Goal: Task Accomplishment & Management: Use online tool/utility

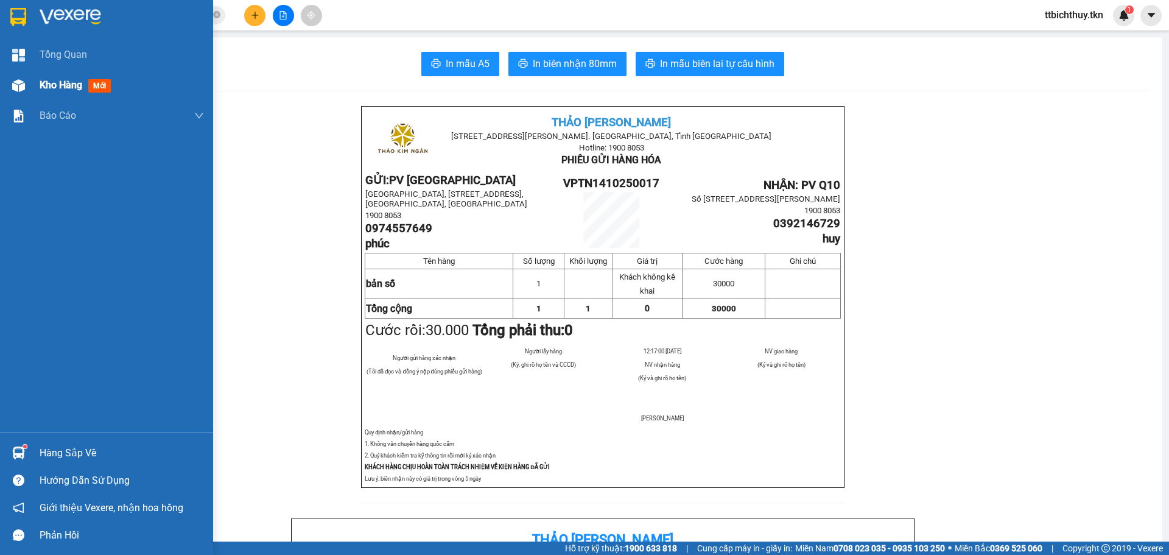
click at [65, 81] on span "Kho hàng" at bounding box center [61, 85] width 43 height 12
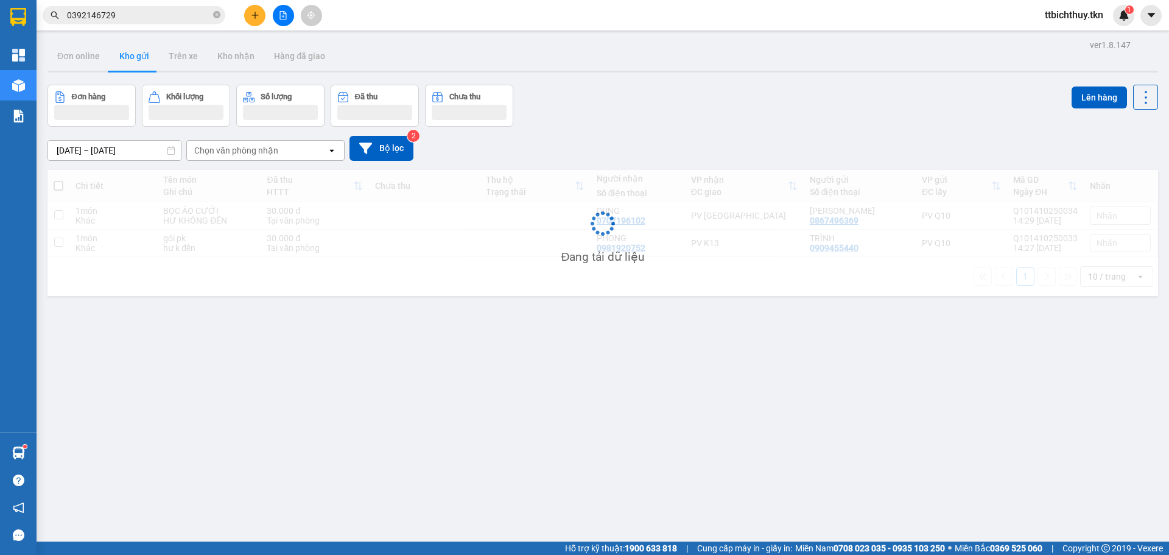
click at [287, 19] on button at bounding box center [283, 15] width 21 height 21
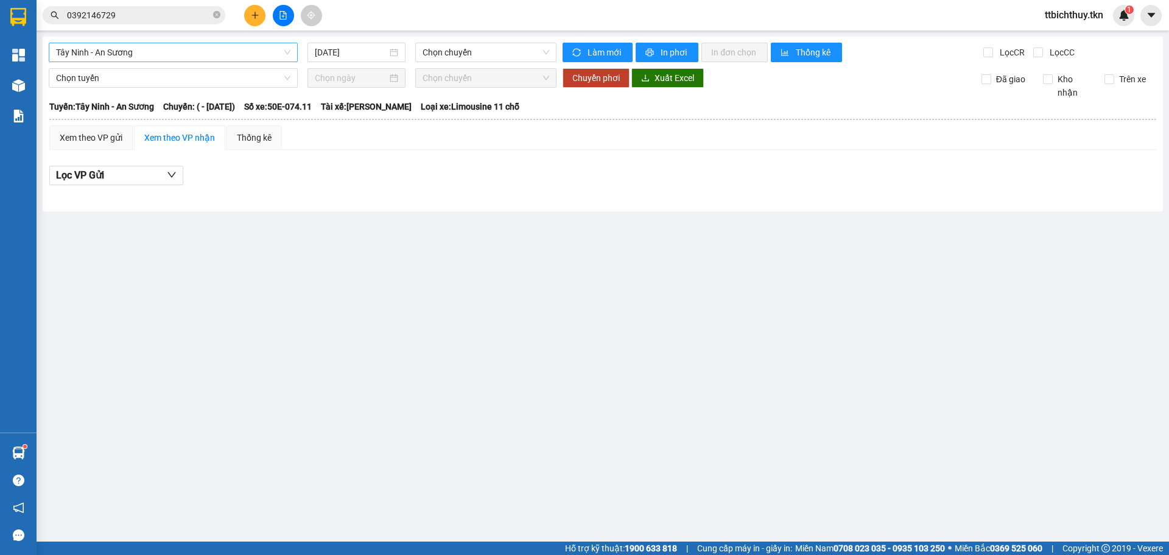
click at [150, 52] on span "Tây Ninh - An Sương" at bounding box center [173, 52] width 234 height 18
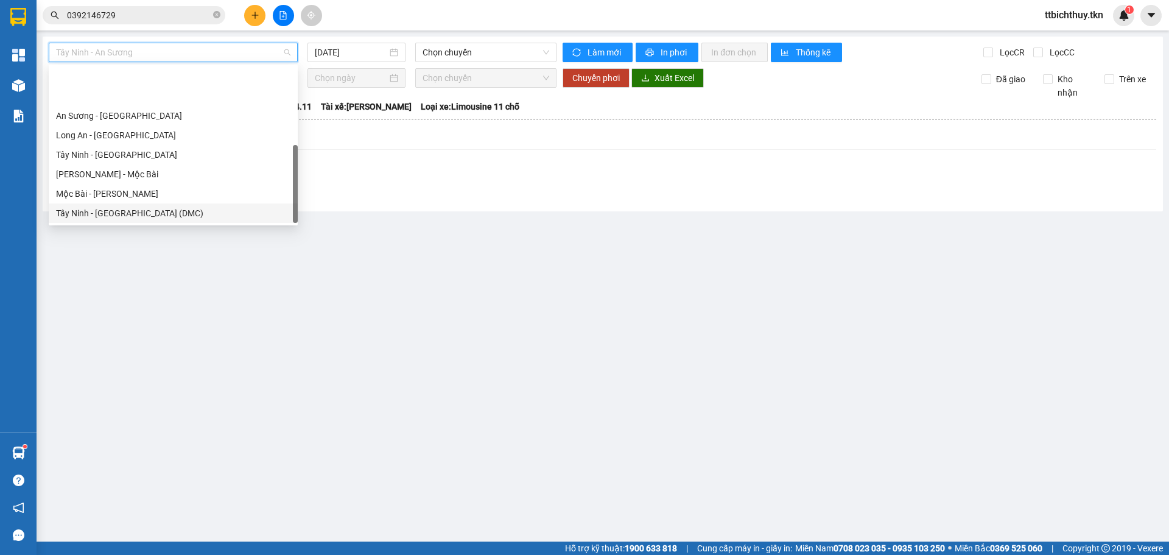
scroll to position [58, 0]
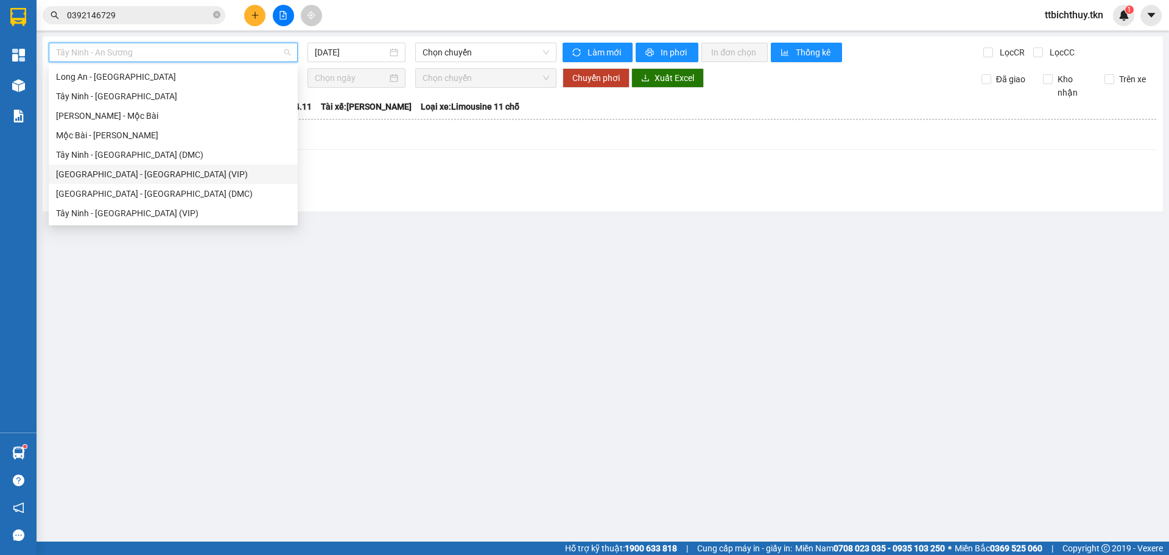
click at [104, 173] on div "[GEOGRAPHIC_DATA] - [GEOGRAPHIC_DATA] (VIP)" at bounding box center [173, 173] width 234 height 13
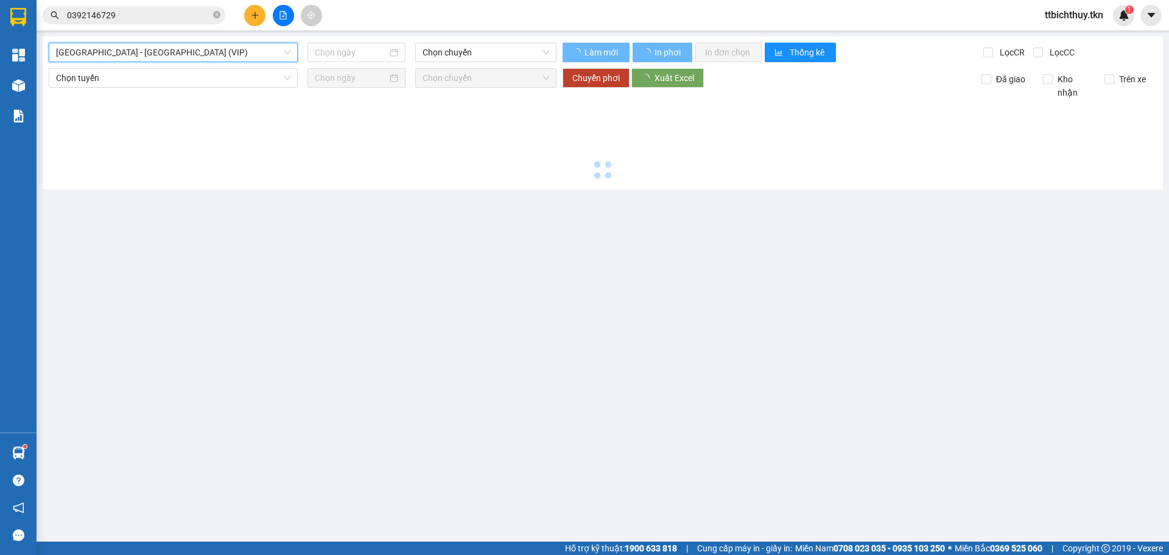
type input "[DATE]"
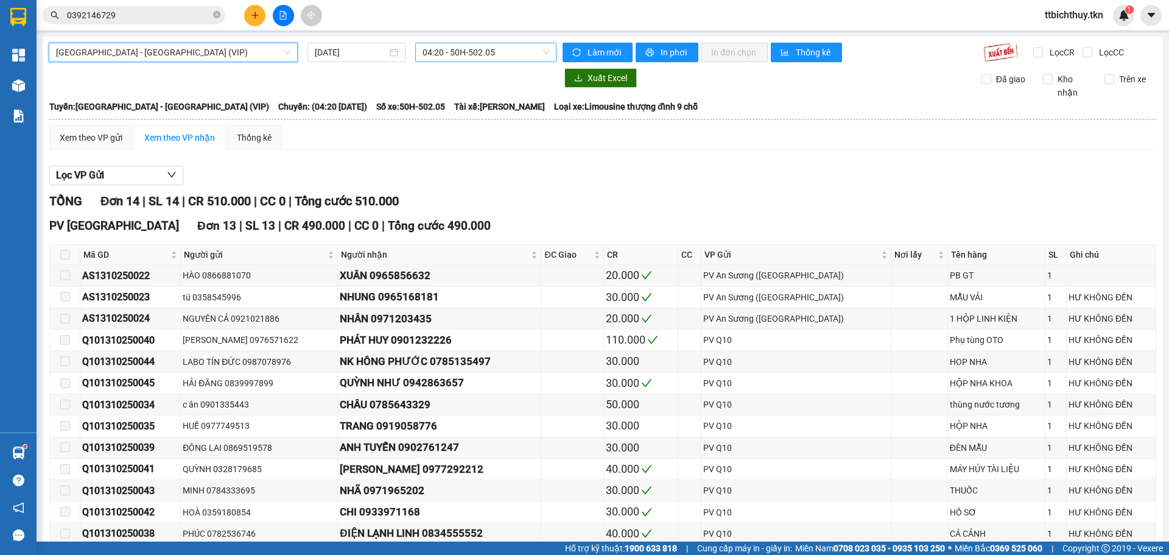
click at [480, 49] on span "04:20 - 50H-502.05" at bounding box center [486, 52] width 127 height 18
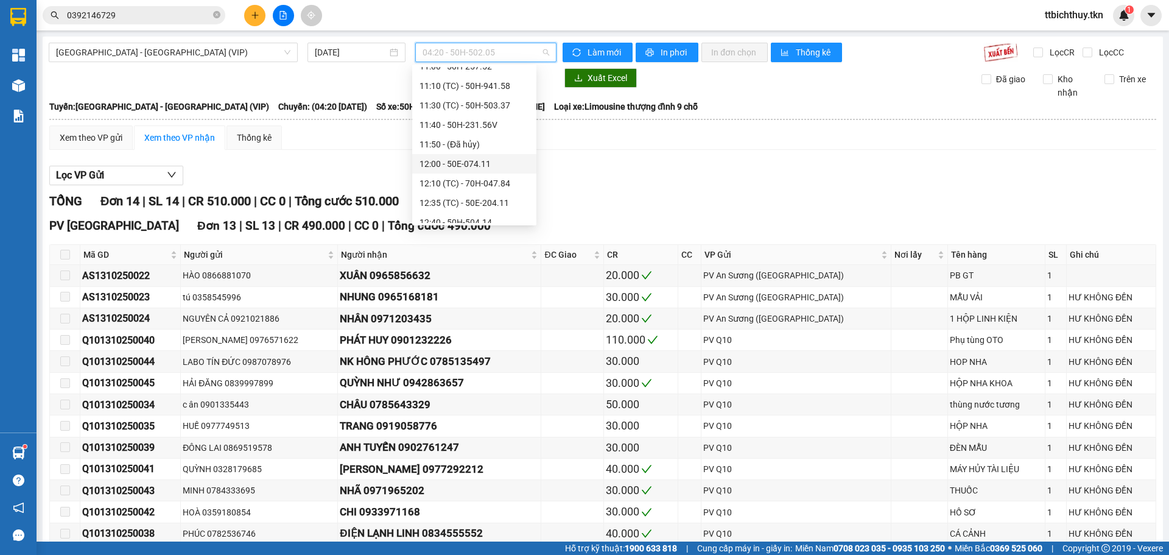
scroll to position [887, 0]
click at [482, 180] on div "14:35 (TC) - 50E-189.17" at bounding box center [475, 183] width 110 height 13
